Goal: Check status: Check status

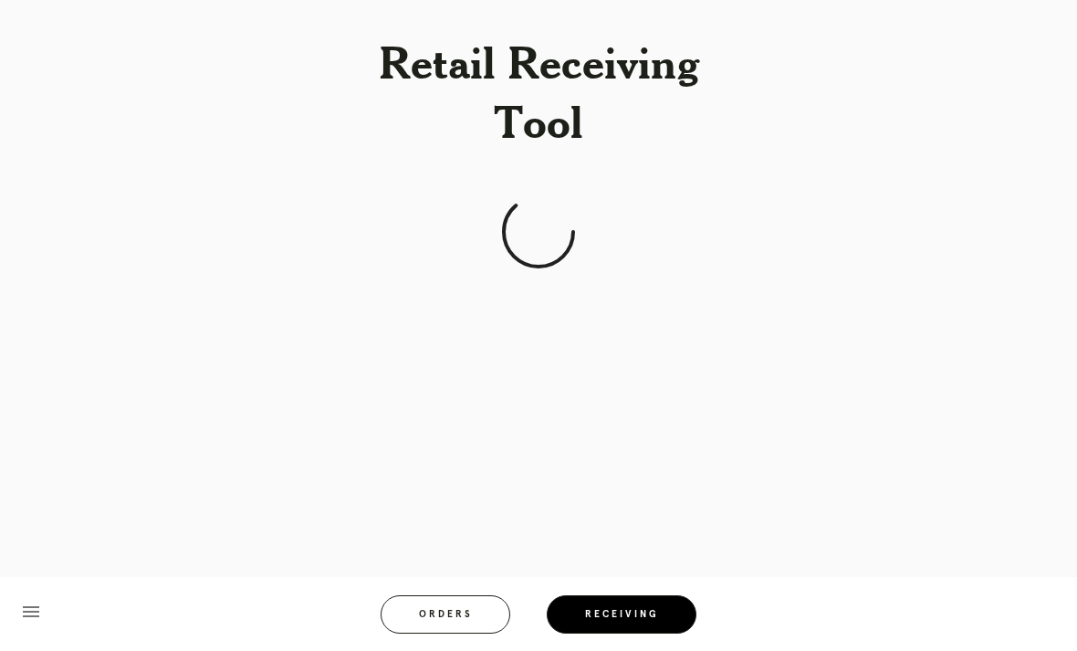
scroll to position [58, 0]
click at [719, 246] on div "Retail Receiving Tool menu Orders Receiving Logged in as: [PERSON_NAME][EMAIL_A…" at bounding box center [538, 325] width 1077 height 651
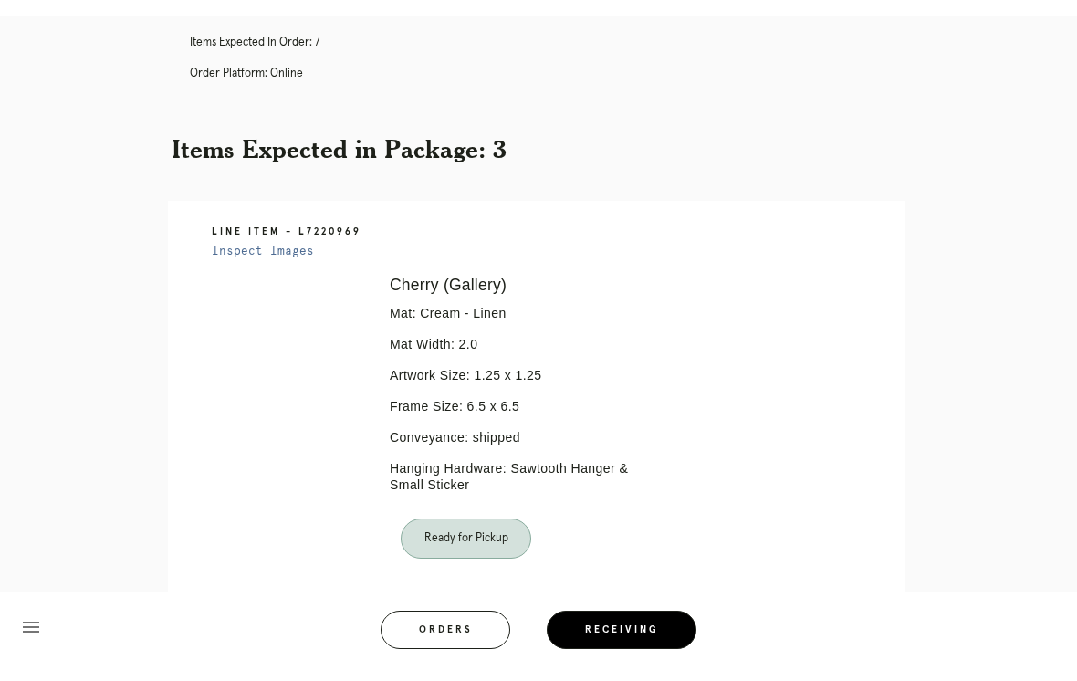
scroll to position [0, 0]
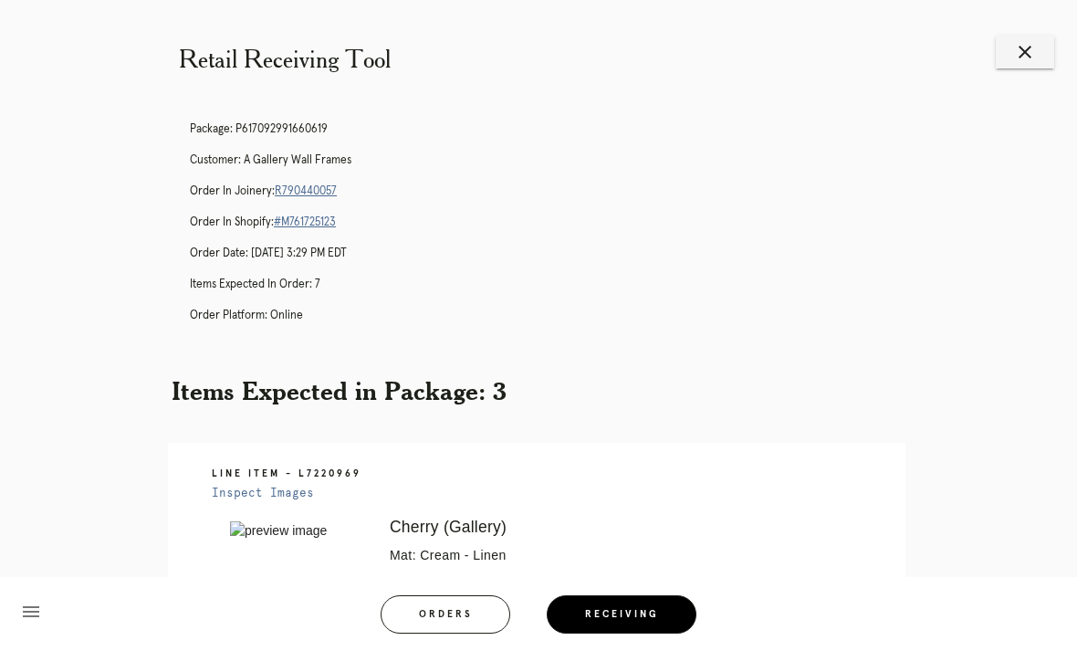
click at [637, 611] on span "Receiving" at bounding box center [621, 614] width 75 height 9
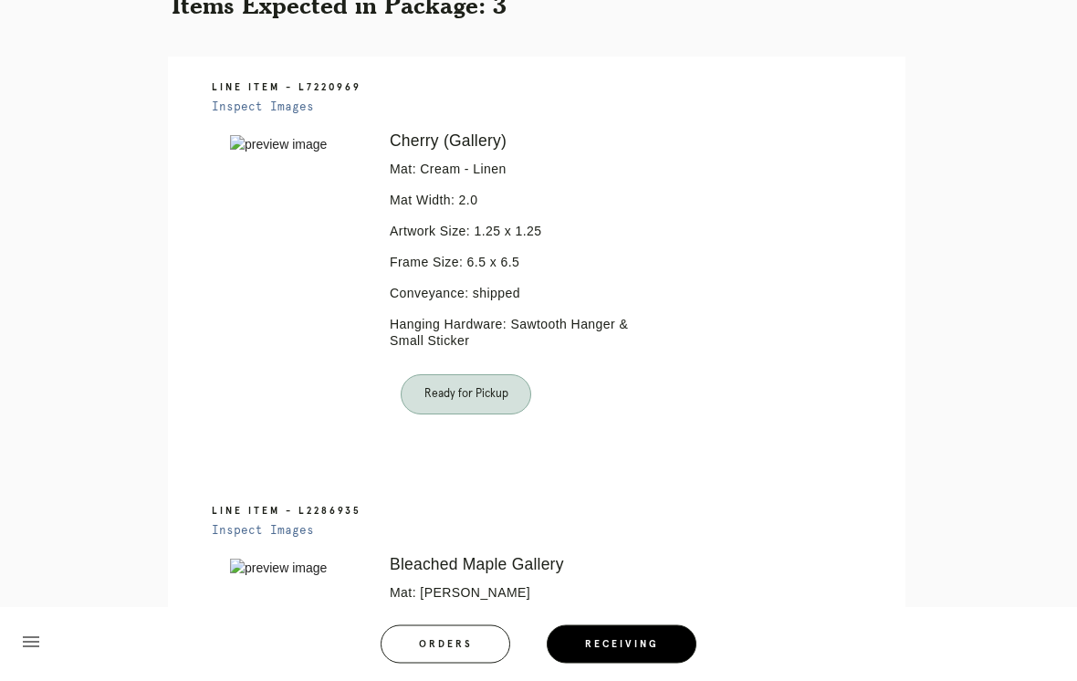
scroll to position [399, 0]
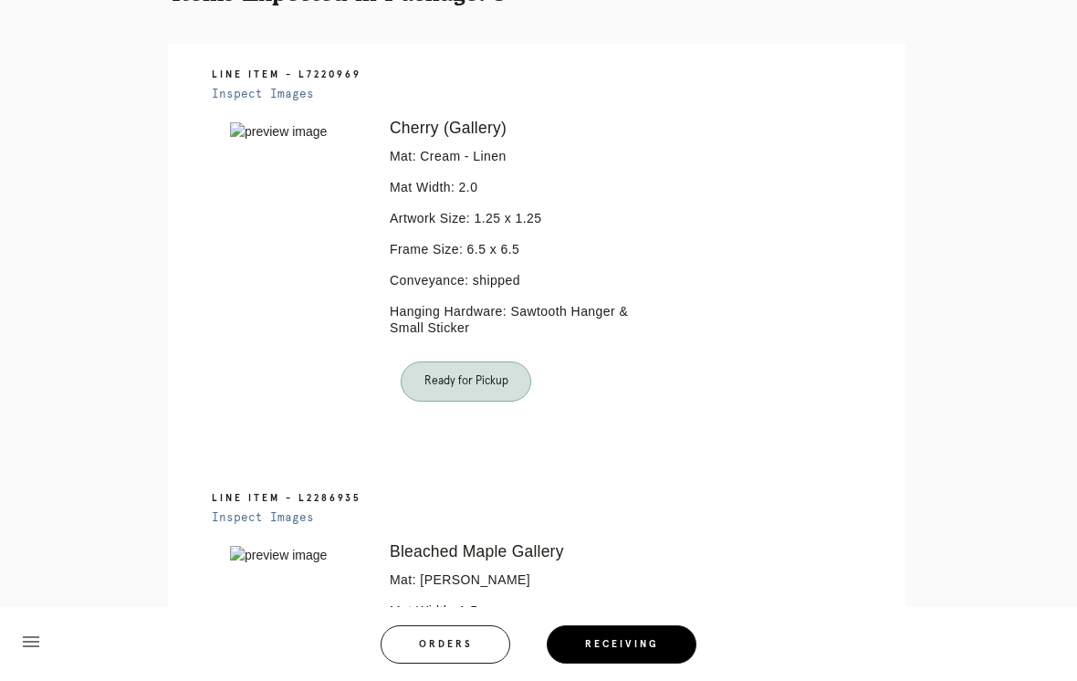
click at [448, 649] on span "Orders" at bounding box center [445, 644] width 55 height 9
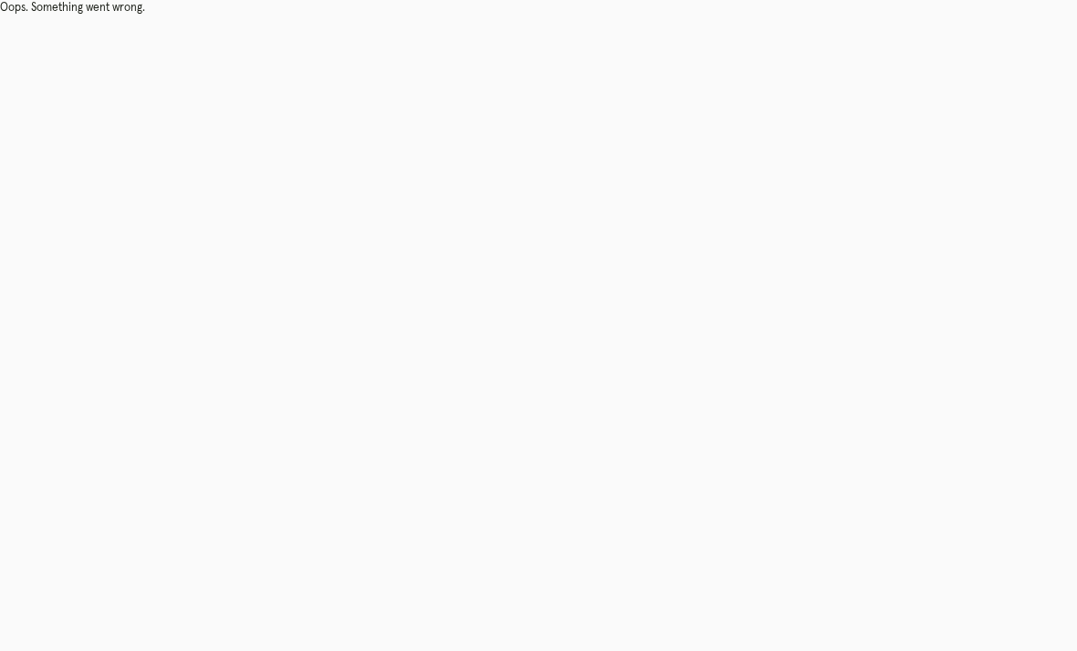
scroll to position [58, 0]
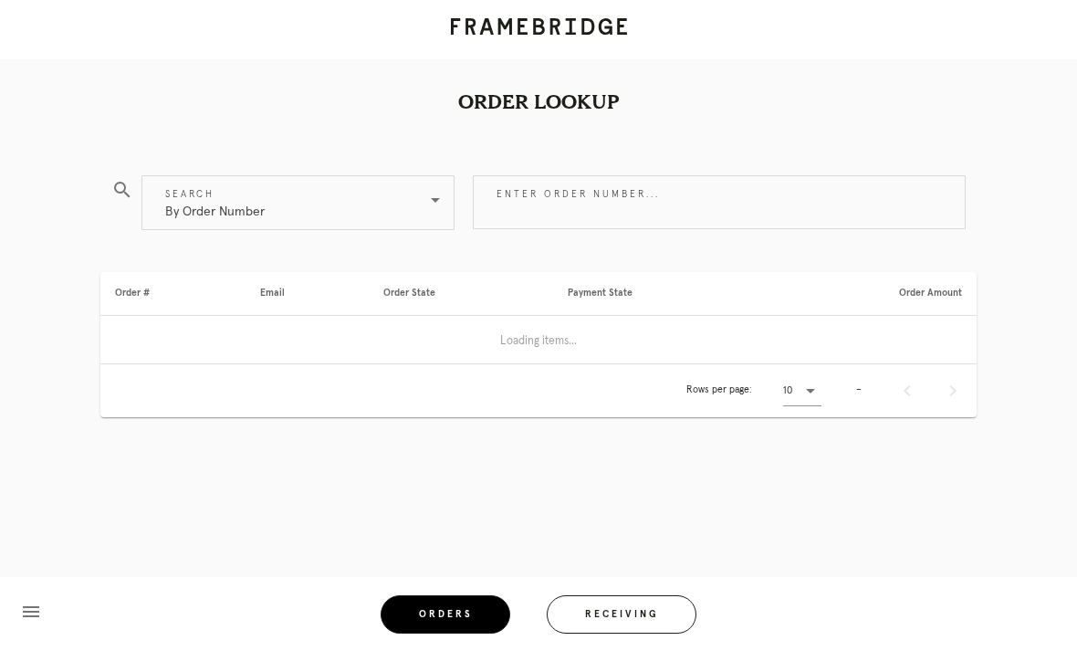
scroll to position [58, 0]
